Goal: Check status: Check status

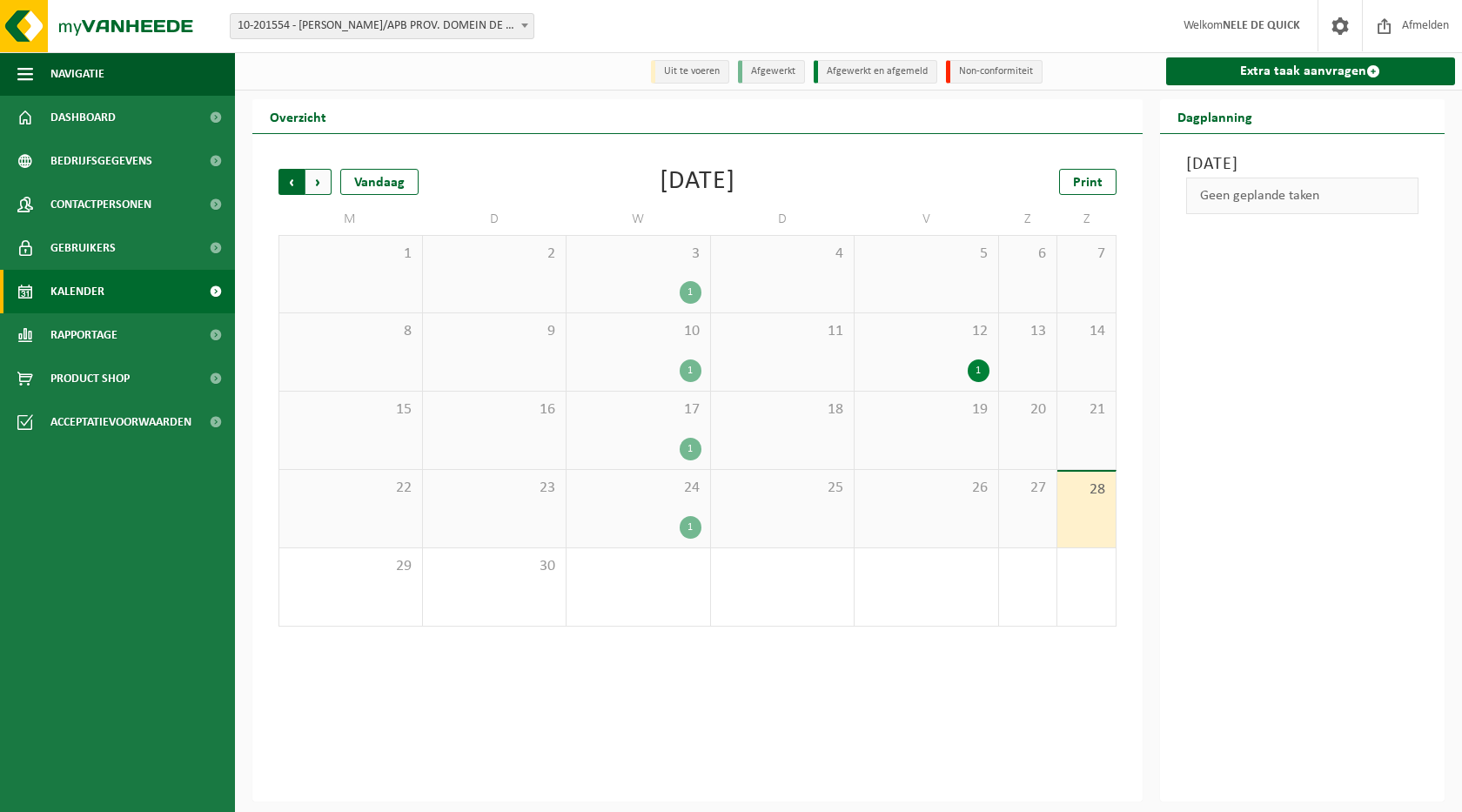
click at [313, 186] on span "Volgende" at bounding box center [318, 181] width 26 height 26
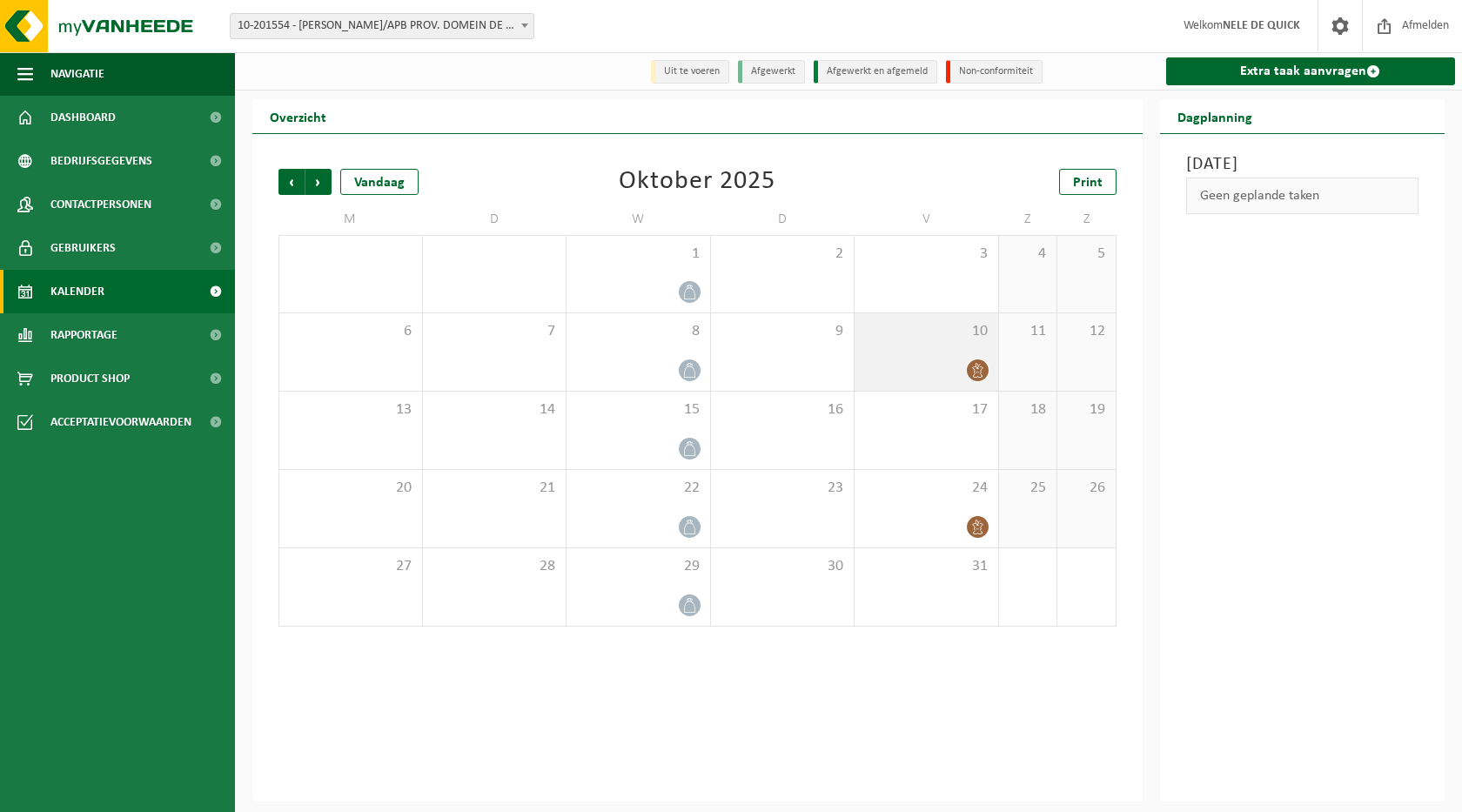
click at [983, 372] on icon at bounding box center [977, 370] width 15 height 15
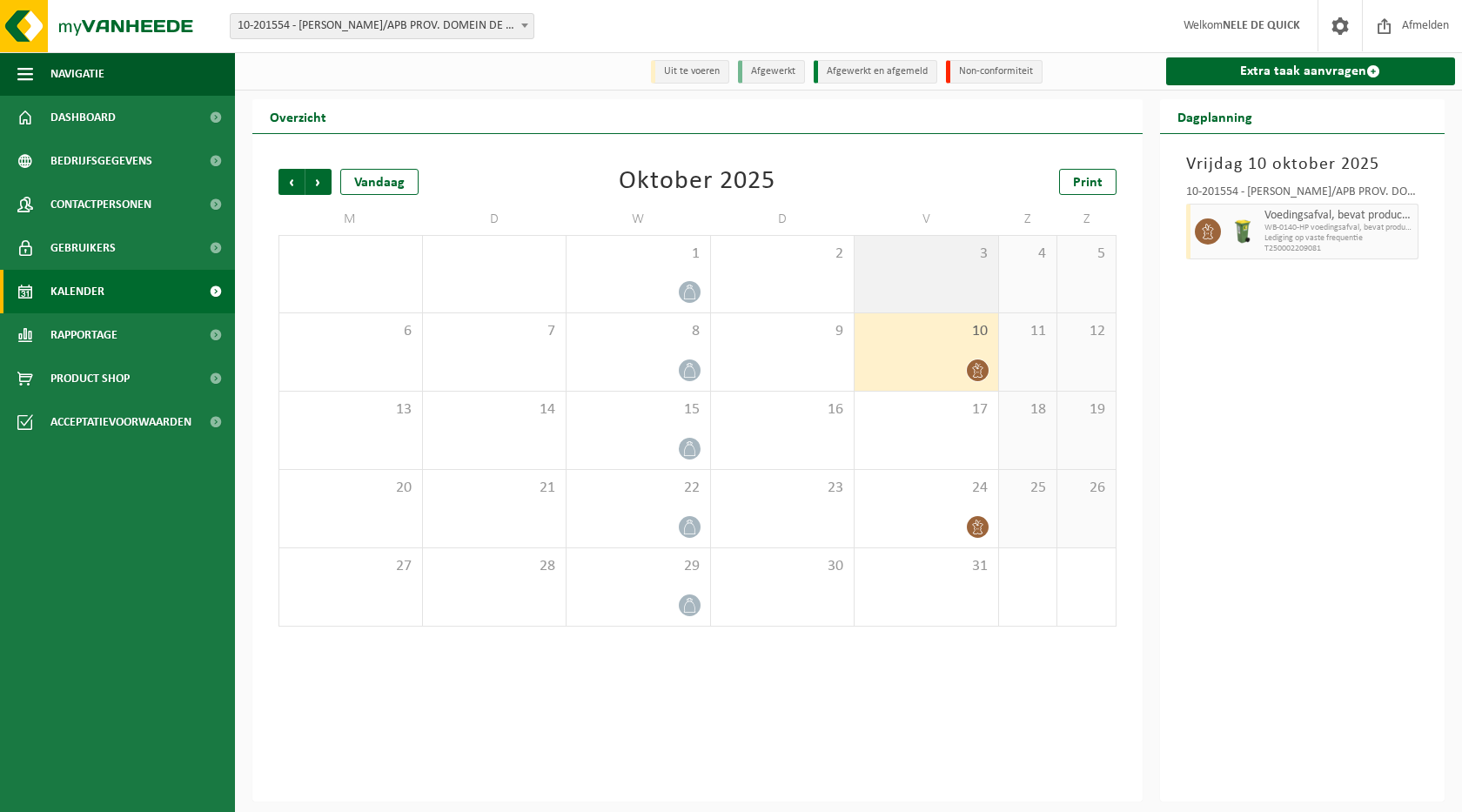
click at [960, 286] on div "3" at bounding box center [927, 274] width 144 height 76
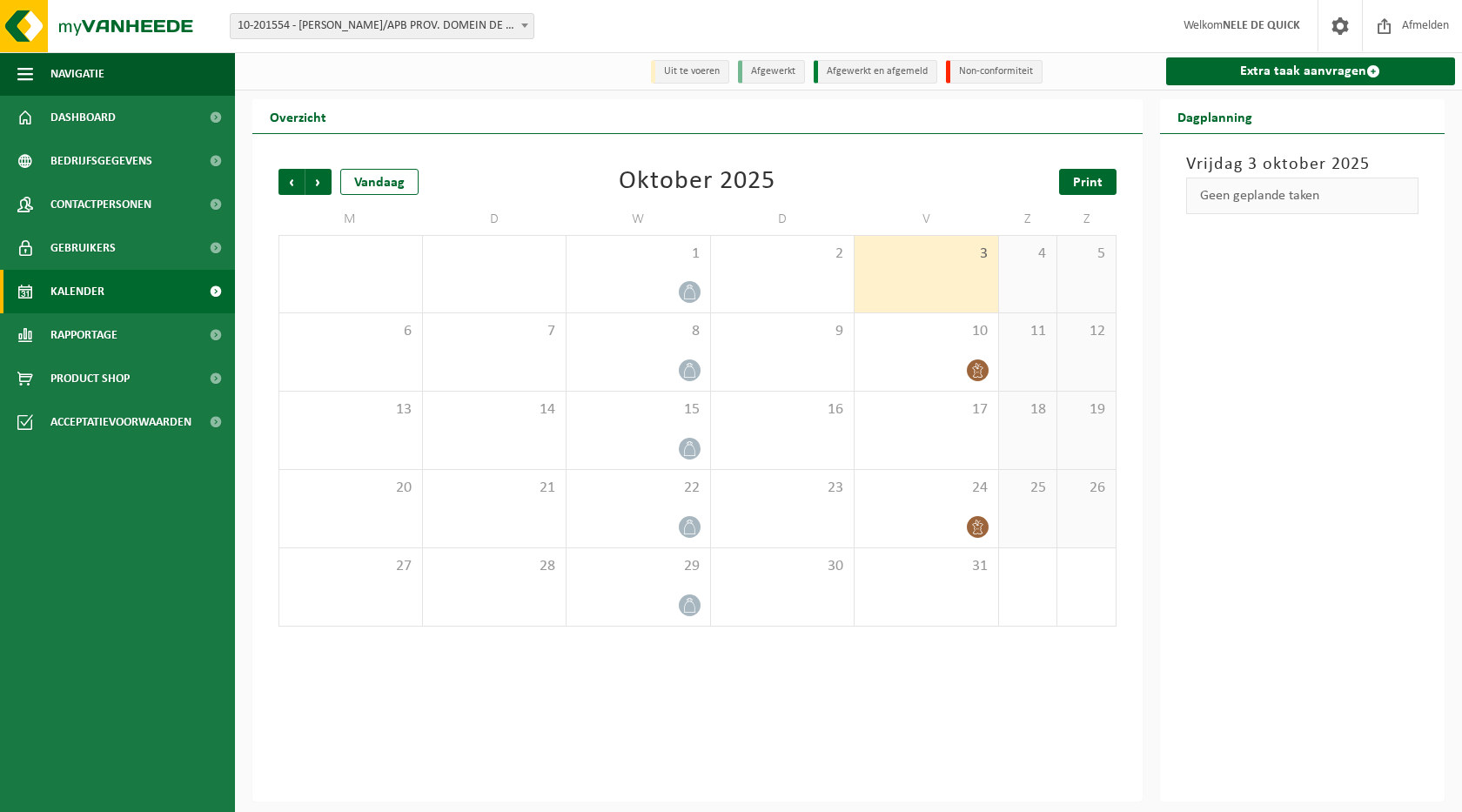
click at [1089, 193] on link "Print" at bounding box center [1087, 181] width 58 height 26
click at [319, 174] on span "Volgende" at bounding box center [318, 181] width 26 height 26
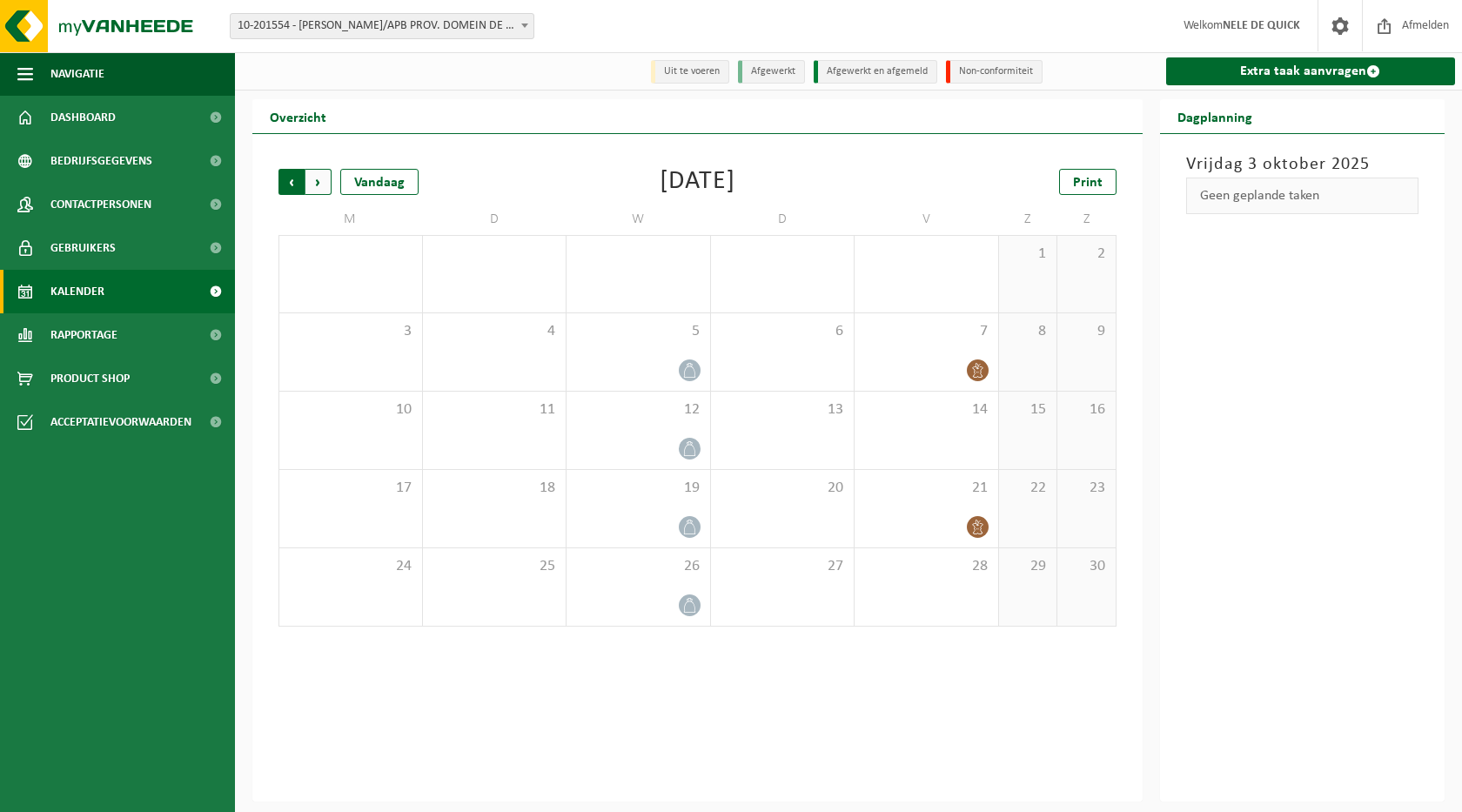
click at [329, 184] on span "Volgende" at bounding box center [318, 181] width 26 height 26
click at [293, 184] on span "Vorige" at bounding box center [291, 181] width 26 height 26
